Goal: Task Accomplishment & Management: Use online tool/utility

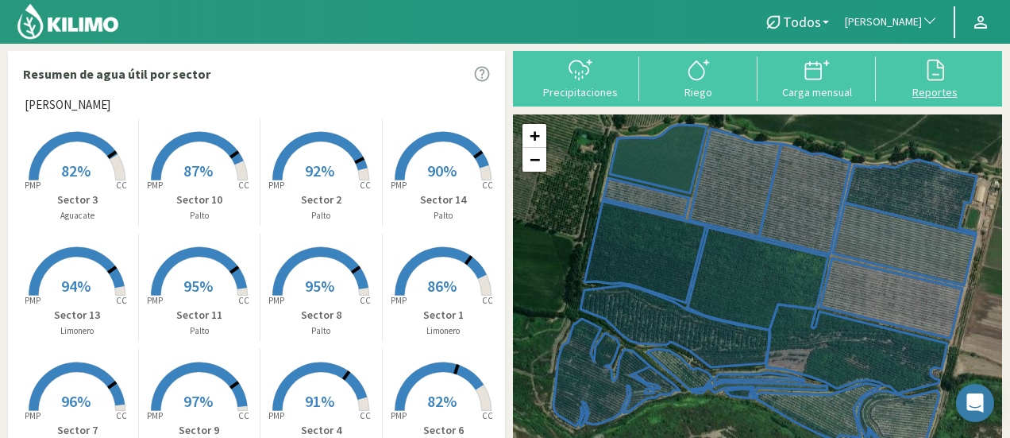
click at [933, 77] on icon at bounding box center [935, 69] width 25 height 25
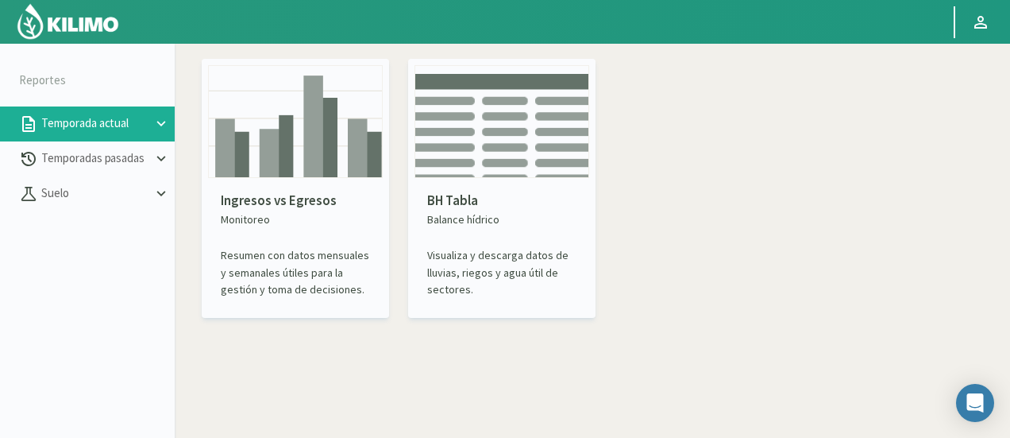
click at [343, 91] on img at bounding box center [295, 121] width 175 height 113
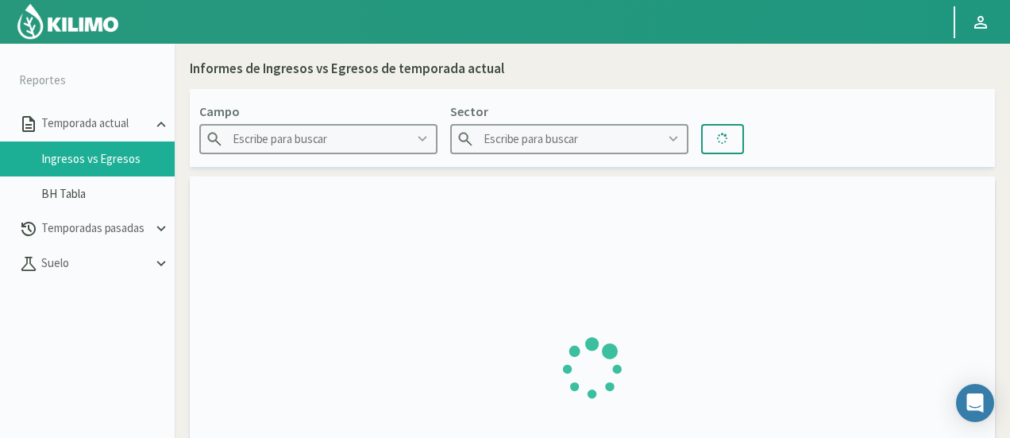
type input "Agr. Cardonal"
type input "El Cardonal Sector 1"
type input "[DATE] - [DATE]"
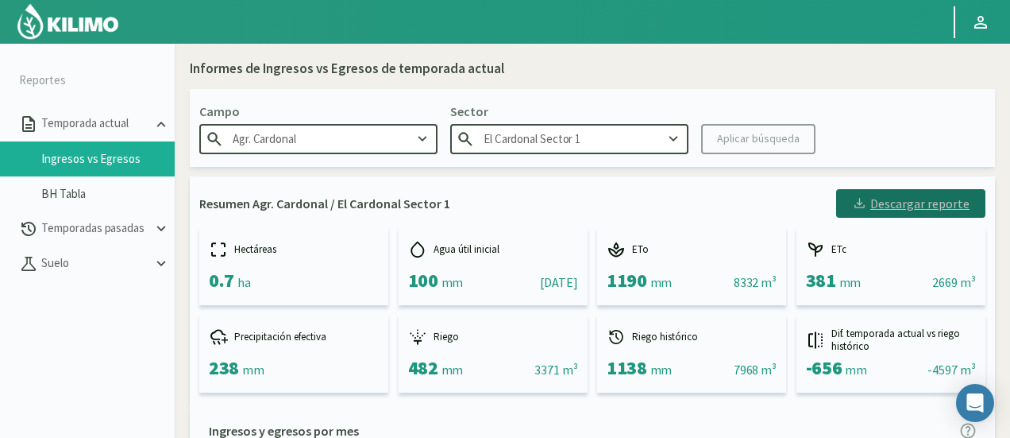
click at [866, 210] on icon at bounding box center [859, 202] width 15 height 15
